Goal: Navigation & Orientation: Find specific page/section

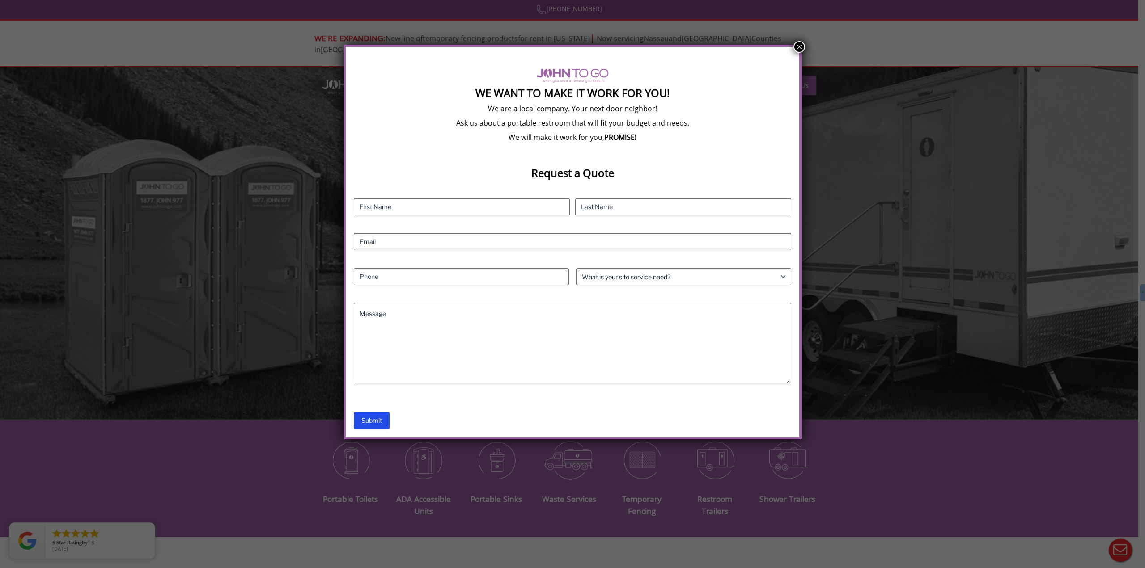
click at [798, 44] on button "×" at bounding box center [799, 47] width 12 height 12
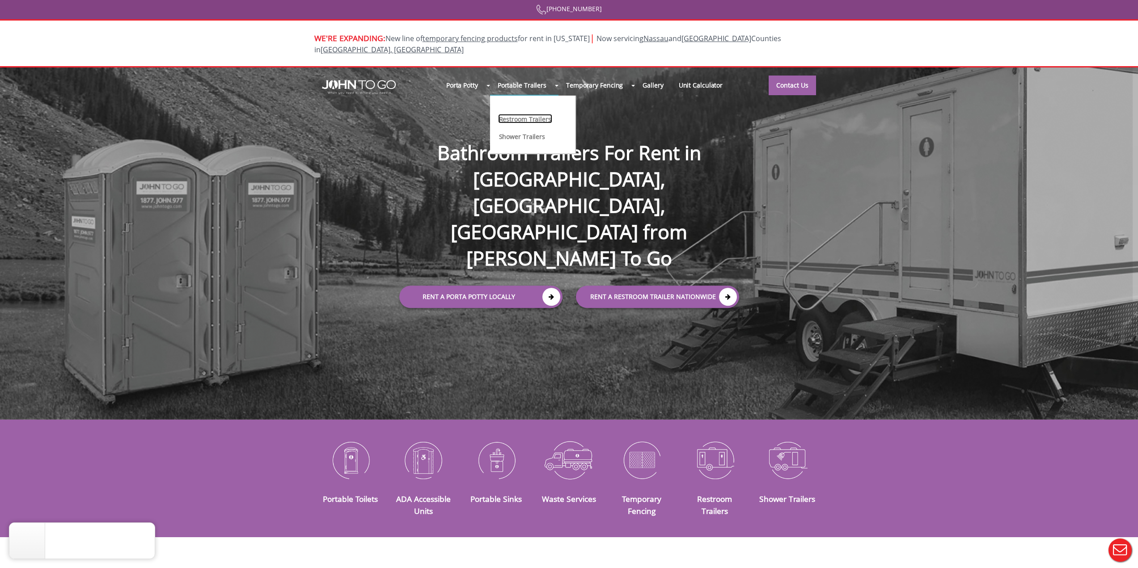
click at [542, 114] on link "Restroom Trailers" at bounding box center [525, 118] width 54 height 9
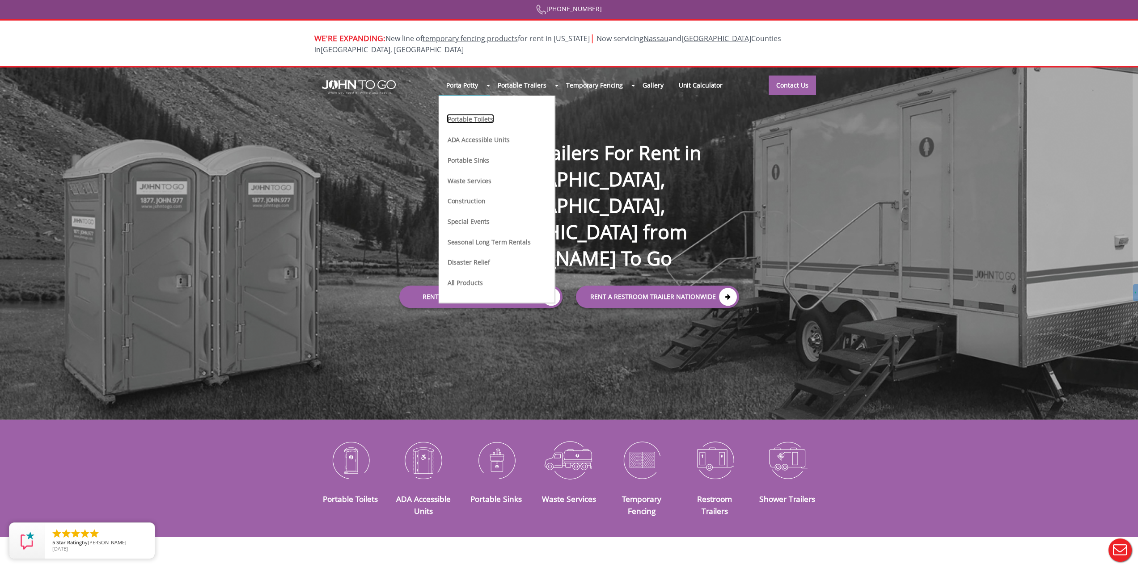
click at [478, 114] on link "Portable Toilets" at bounding box center [470, 118] width 47 height 9
